Goal: Information Seeking & Learning: Learn about a topic

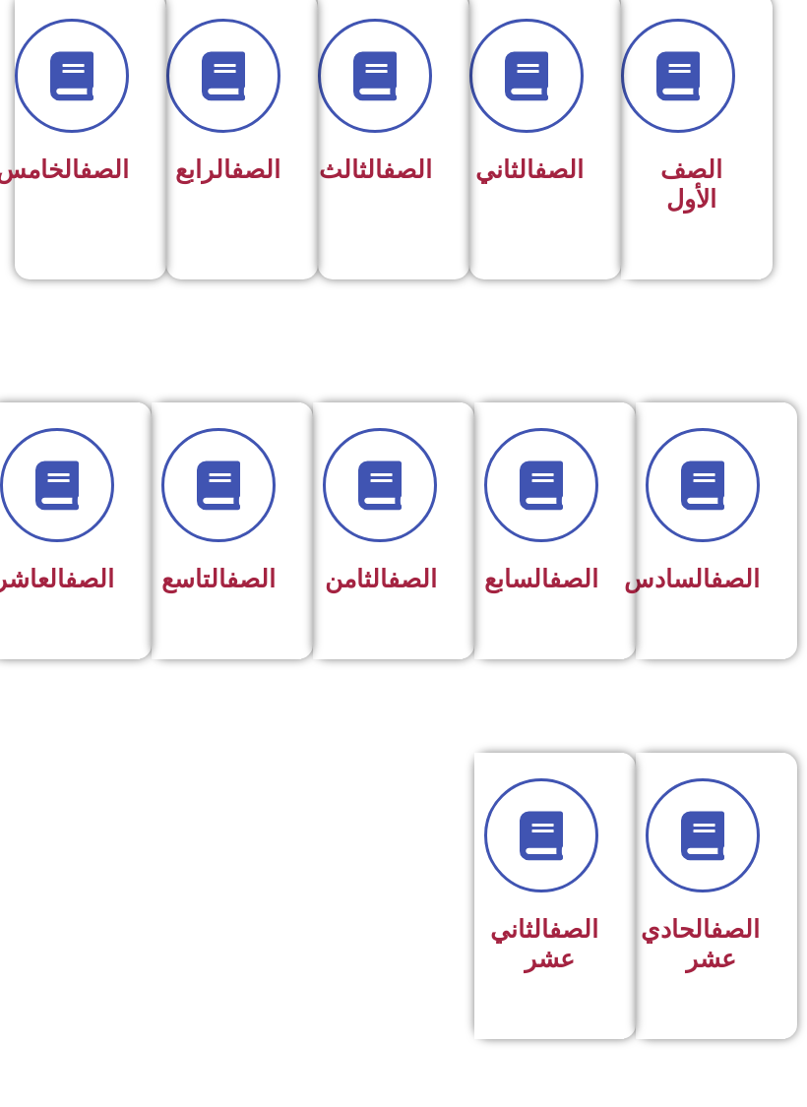
scroll to position [541, 0]
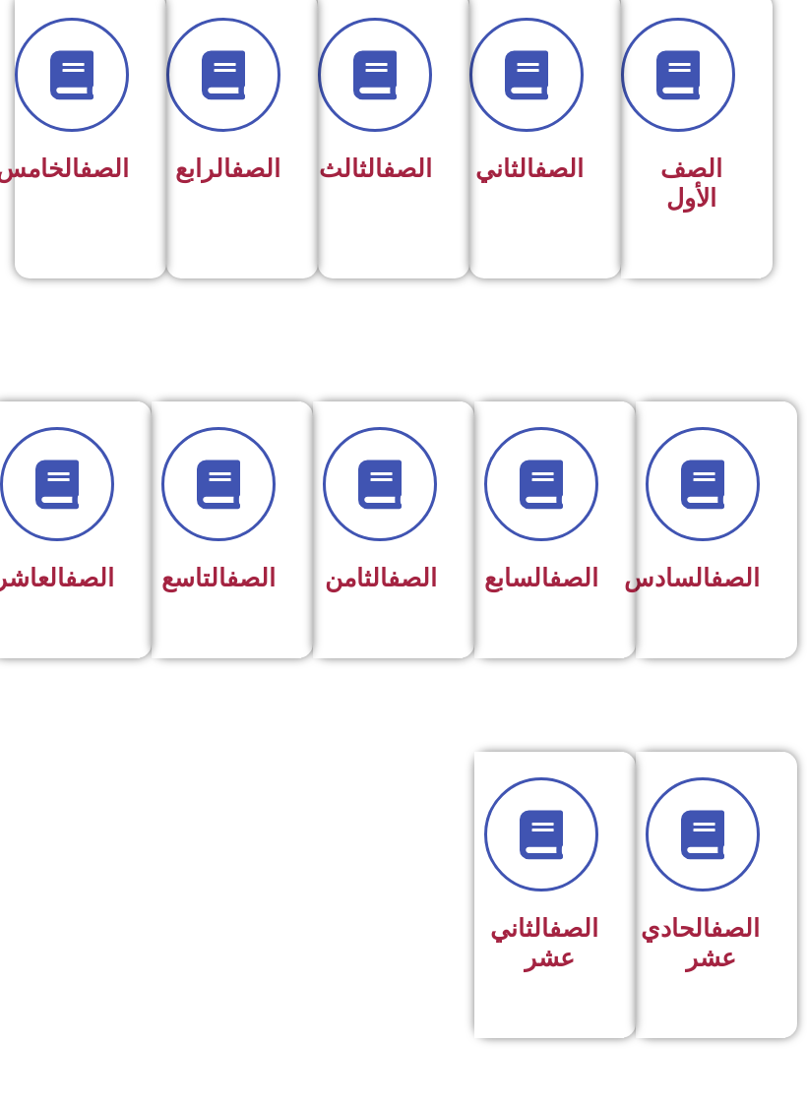
click at [78, 574] on link "الصف" at bounding box center [89, 578] width 49 height 29
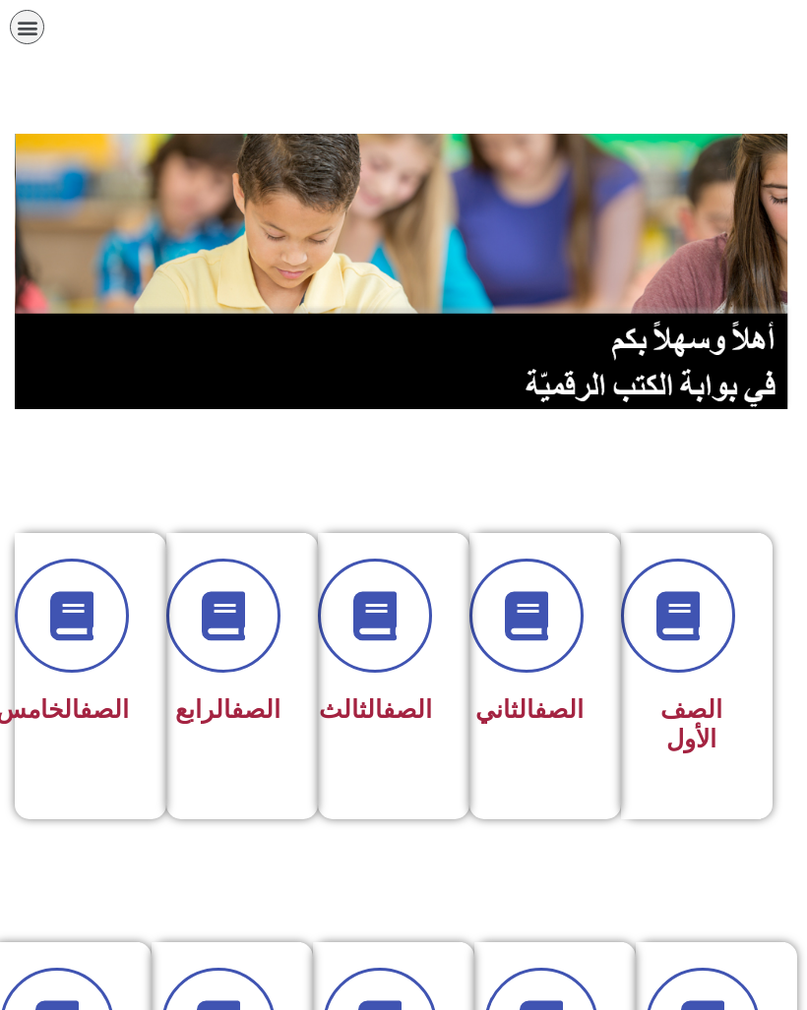
scroll to position [541, 0]
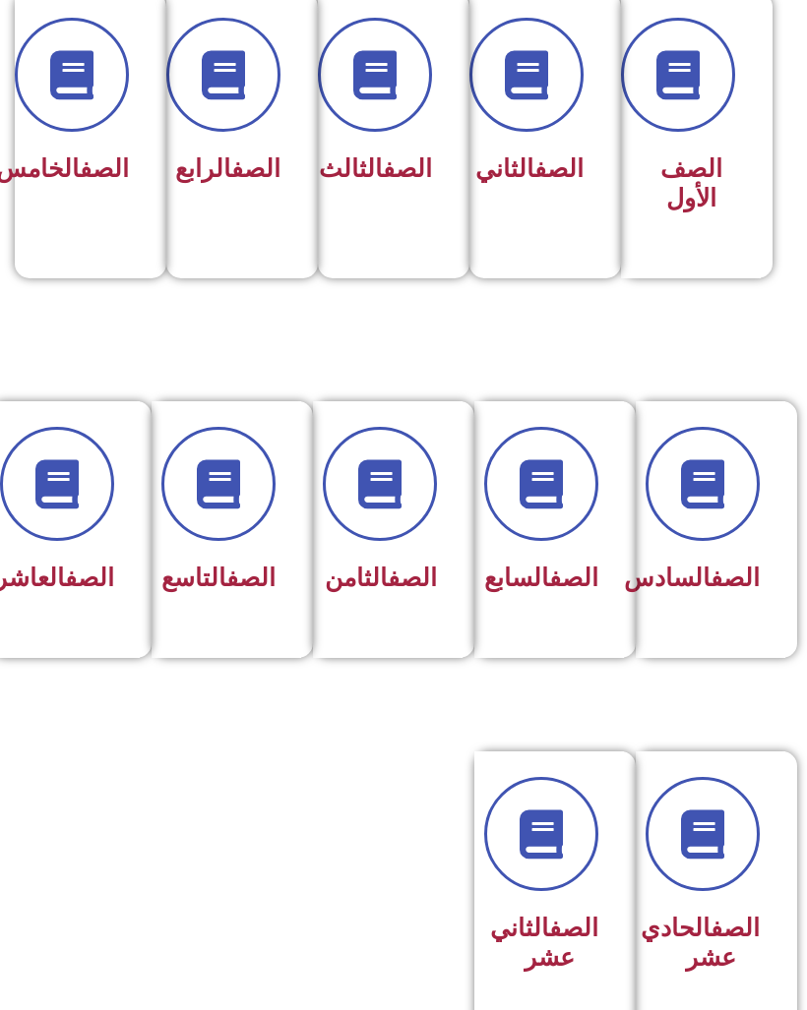
click at [432, 603] on div "الصف الثامن" at bounding box center [387, 579] width 98 height 47
click at [280, 646] on div "الصف التاسع" at bounding box center [227, 529] width 150 height 257
click at [78, 639] on div "الصف العاشر" at bounding box center [65, 529] width 150 height 257
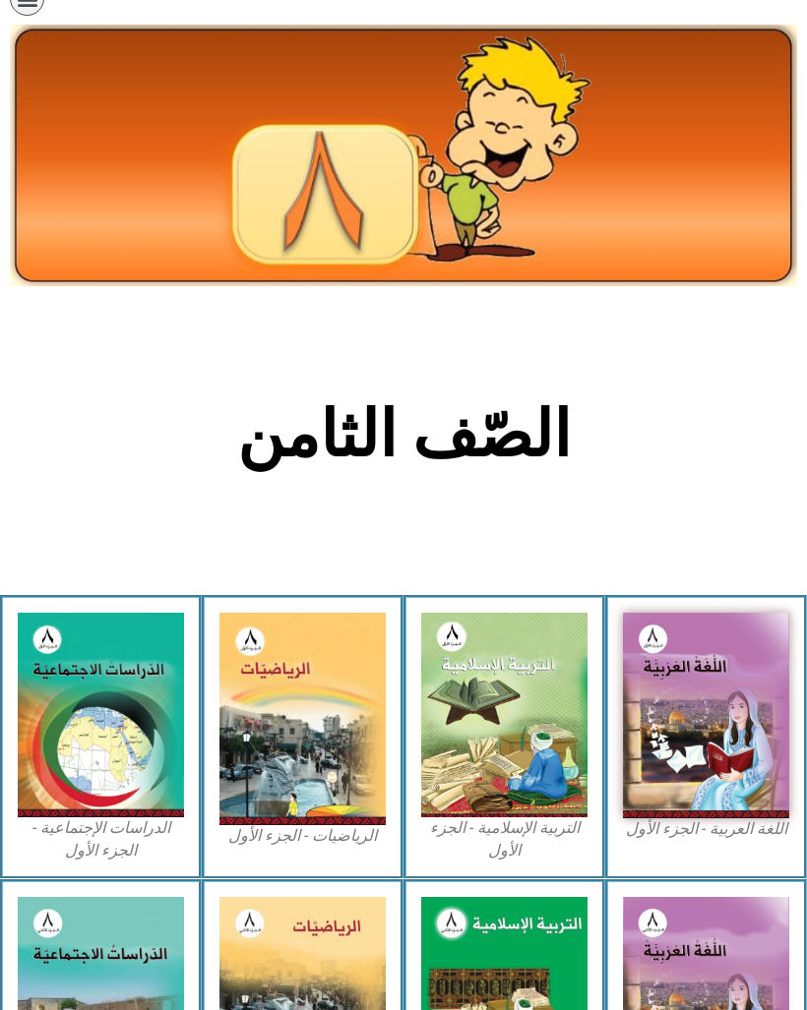
scroll to position [24, 0]
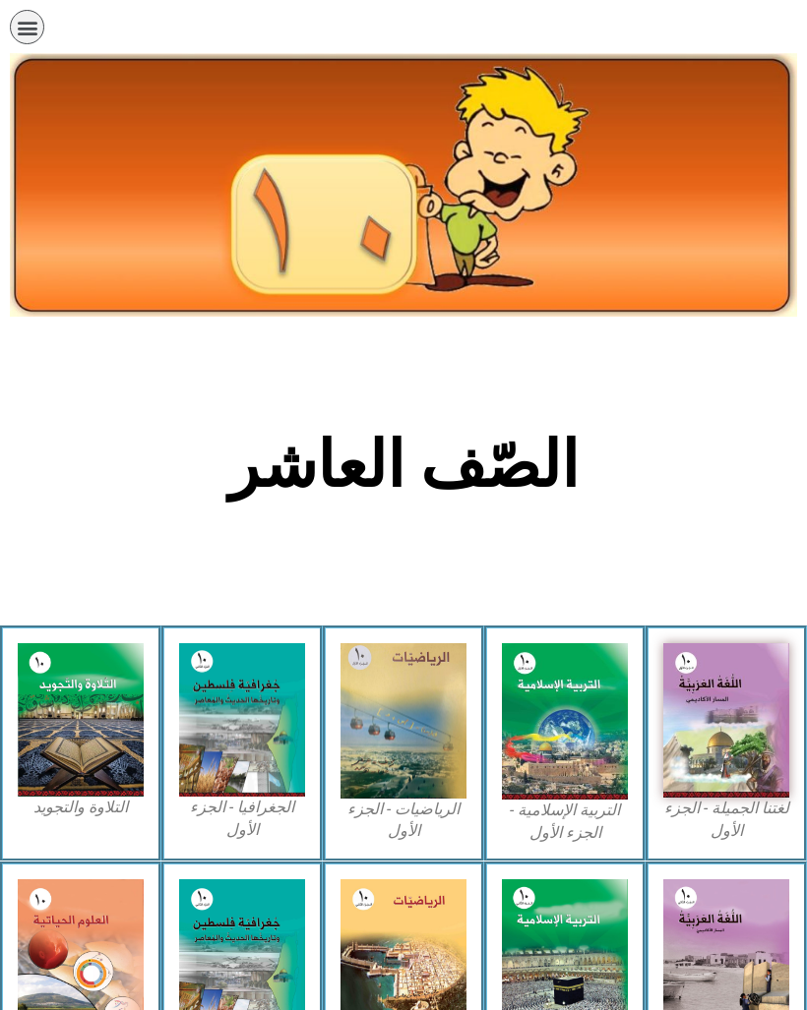
click at [722, 703] on img at bounding box center [726, 720] width 126 height 154
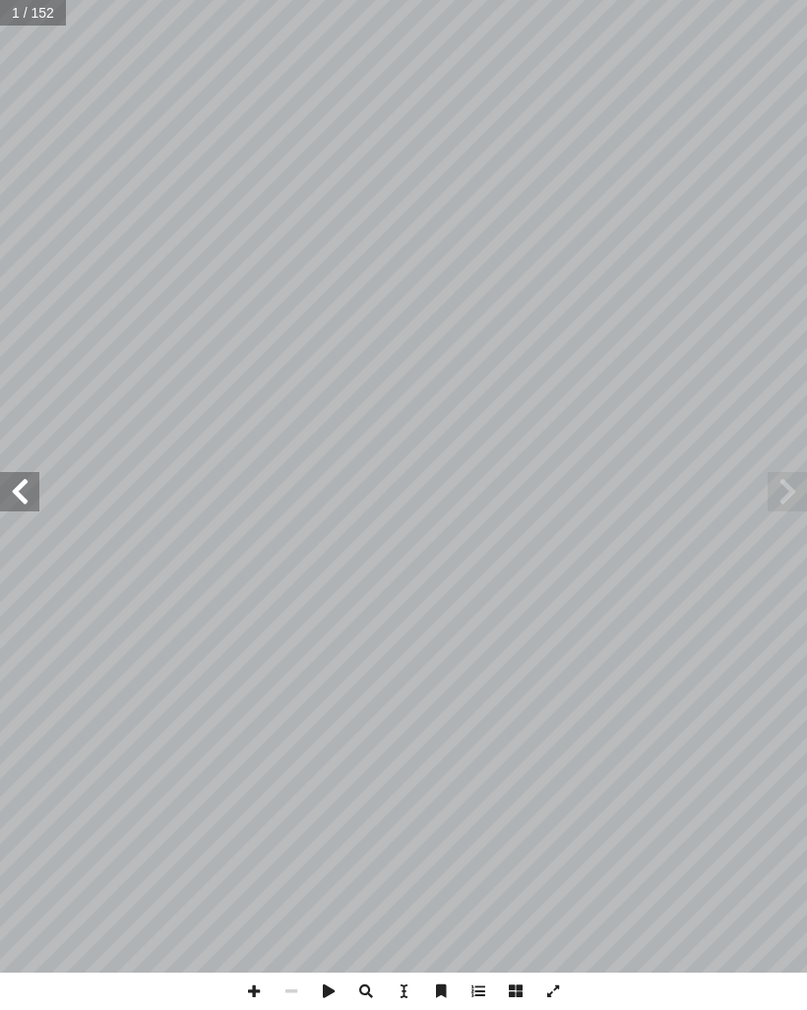
click at [789, 504] on span at bounding box center [786, 491] width 39 height 39
click at [795, 492] on span at bounding box center [786, 491] width 39 height 39
click at [780, 496] on span at bounding box center [786, 491] width 39 height 39
click at [34, 472] on span at bounding box center [19, 491] width 39 height 39
click at [31, 501] on span at bounding box center [19, 491] width 39 height 39
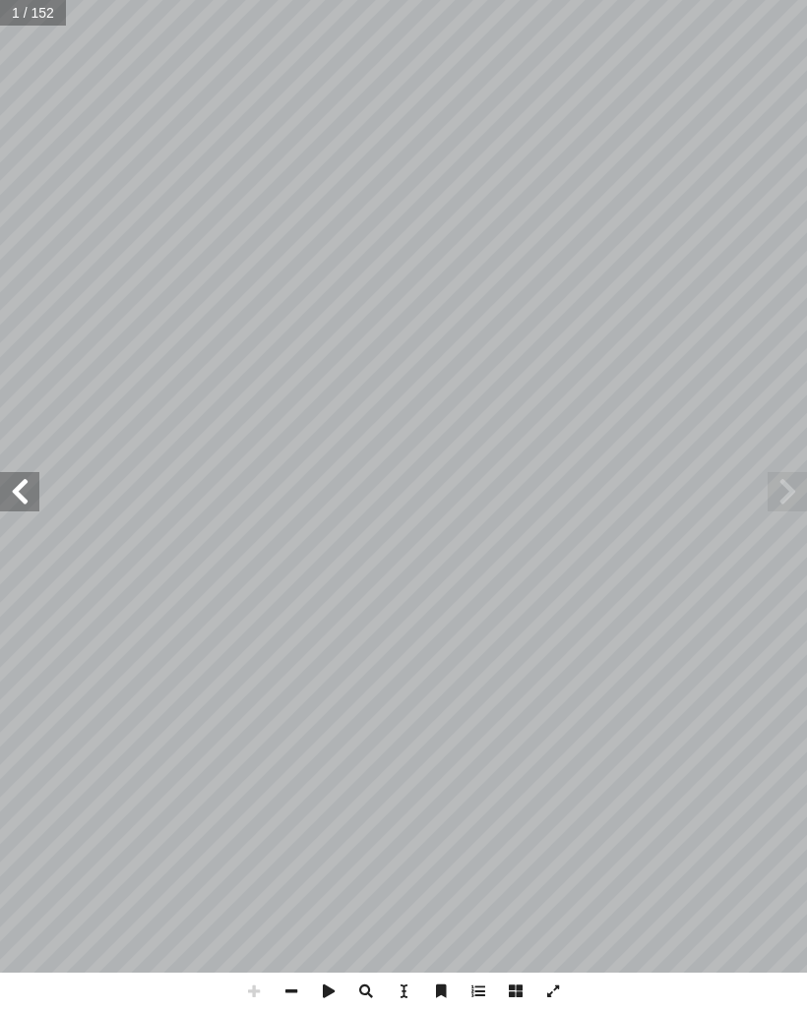
click at [35, 501] on span at bounding box center [19, 491] width 39 height 39
click at [11, 480] on span at bounding box center [19, 491] width 39 height 39
click at [23, 495] on span at bounding box center [19, 491] width 39 height 39
click at [26, 488] on span at bounding box center [19, 491] width 39 height 39
click at [18, 487] on span at bounding box center [19, 491] width 39 height 39
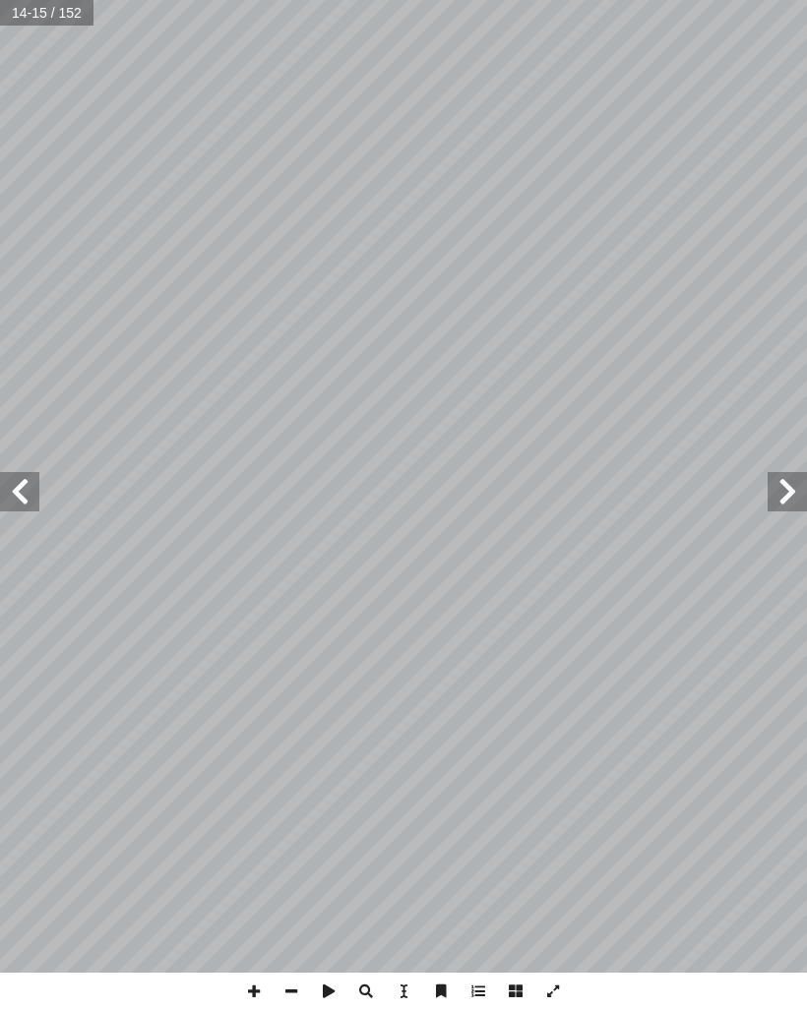
click at [13, 498] on span at bounding box center [19, 491] width 39 height 39
click at [23, 490] on span at bounding box center [19, 491] width 39 height 39
click at [13, 490] on span at bounding box center [19, 491] width 39 height 39
click at [14, 491] on span at bounding box center [19, 491] width 39 height 39
click at [18, 509] on span at bounding box center [19, 491] width 39 height 39
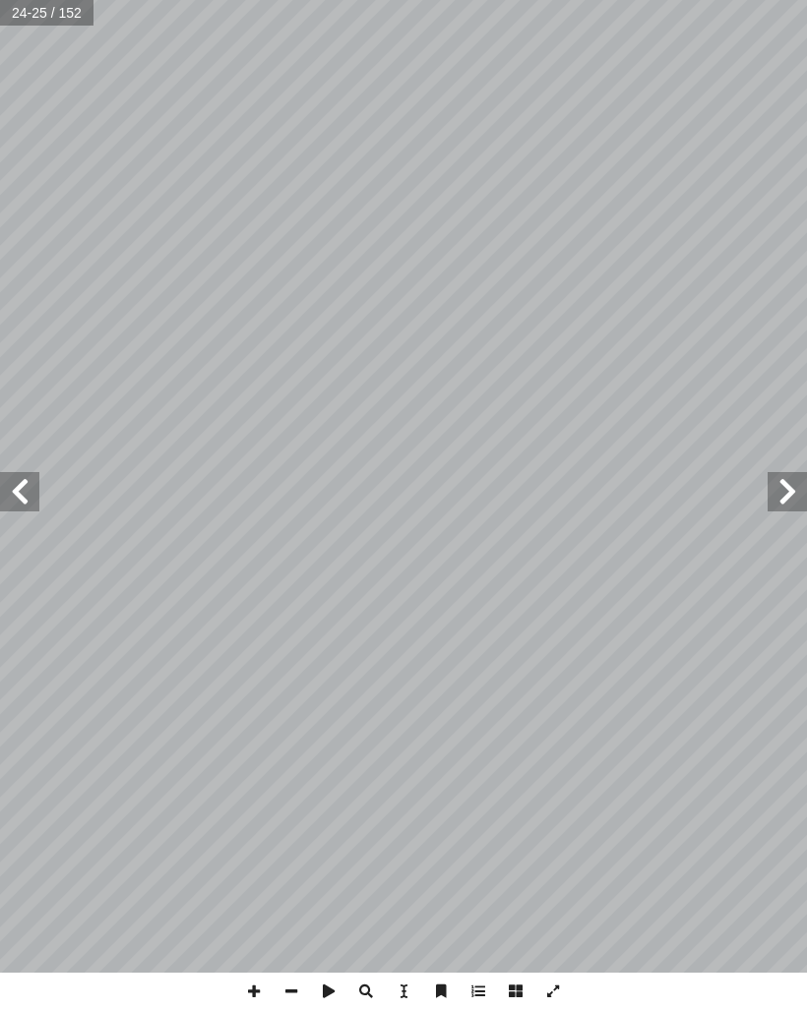
click at [8, 500] on span at bounding box center [19, 491] width 39 height 39
click at [796, 484] on span at bounding box center [786, 491] width 39 height 39
click at [779, 477] on span at bounding box center [786, 491] width 39 height 39
click at [27, 487] on span at bounding box center [19, 491] width 39 height 39
click at [785, 497] on span at bounding box center [786, 491] width 39 height 39
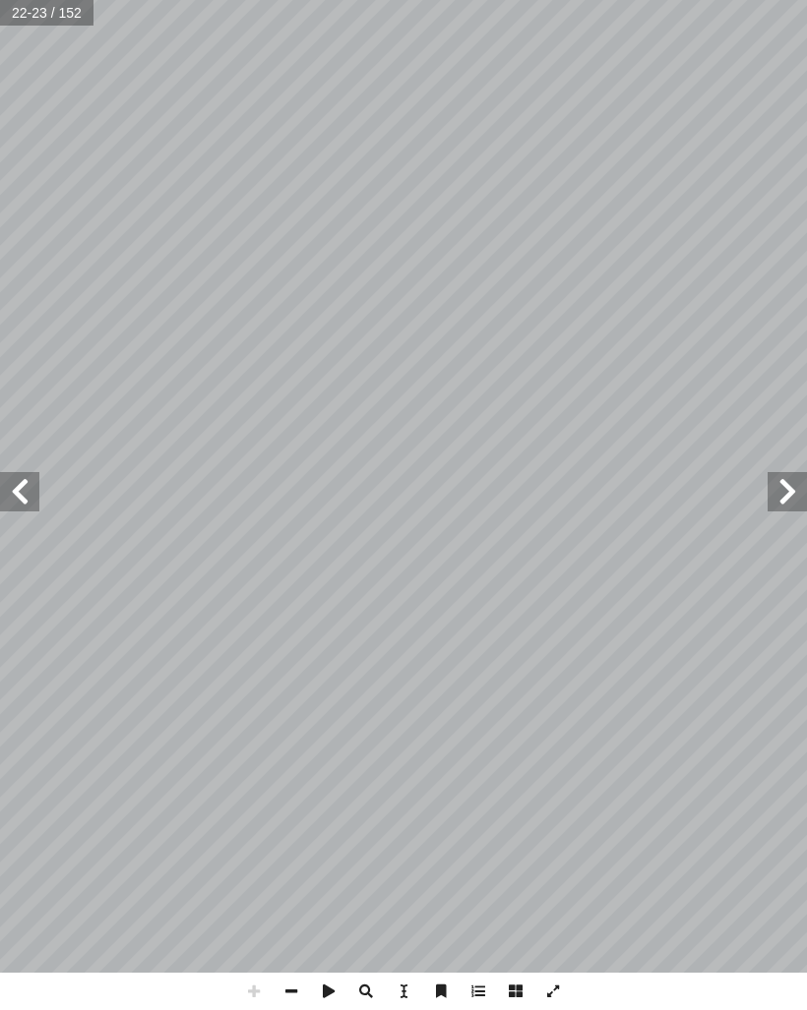
click at [28, 483] on span at bounding box center [19, 491] width 39 height 39
